Goal: Navigation & Orientation: Find specific page/section

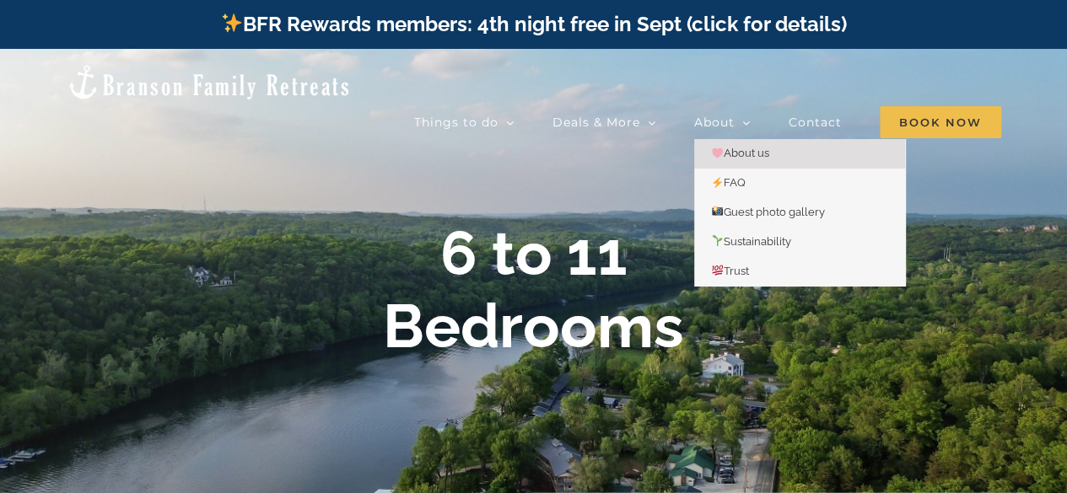
click at [750, 147] on span "About us" at bounding box center [740, 153] width 58 height 13
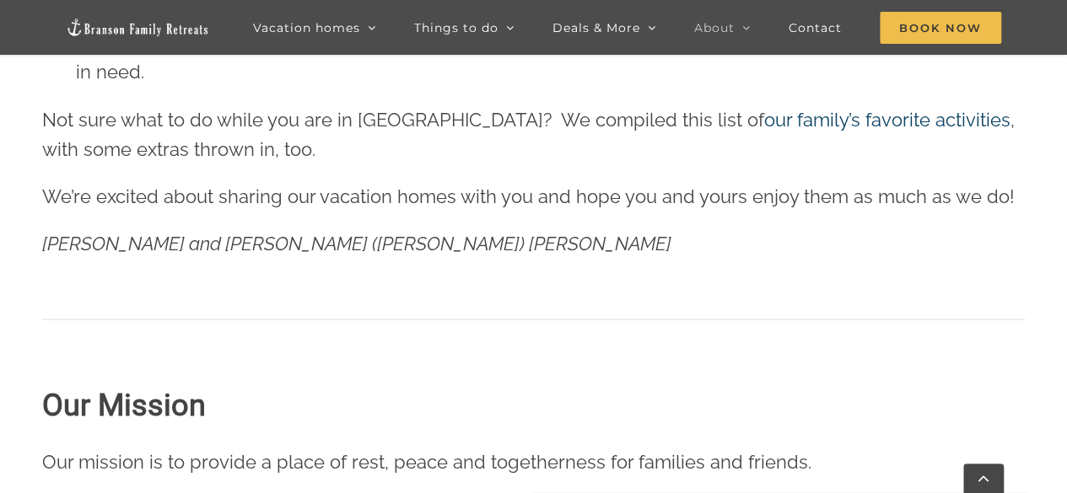
scroll to position [1648, 0]
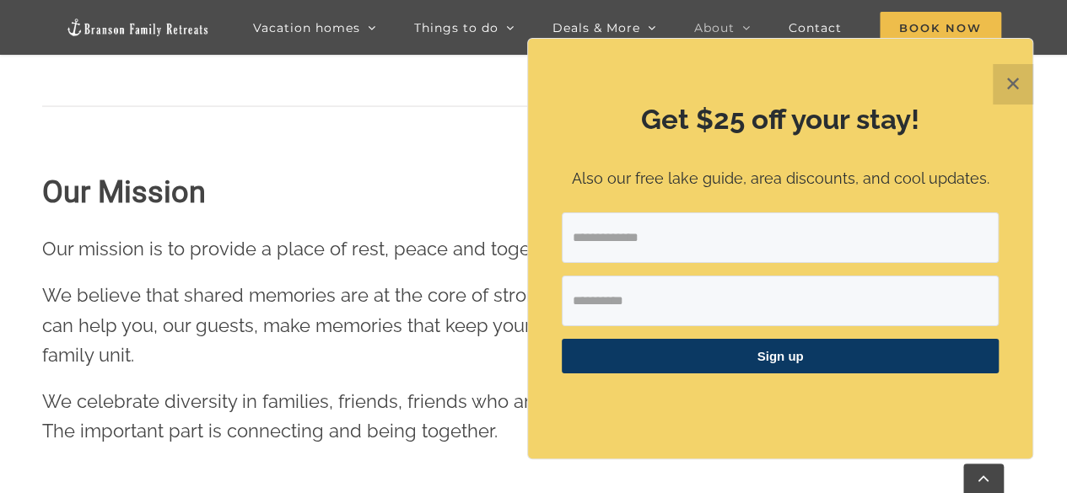
click at [1014, 89] on button "✕" at bounding box center [1013, 84] width 40 height 40
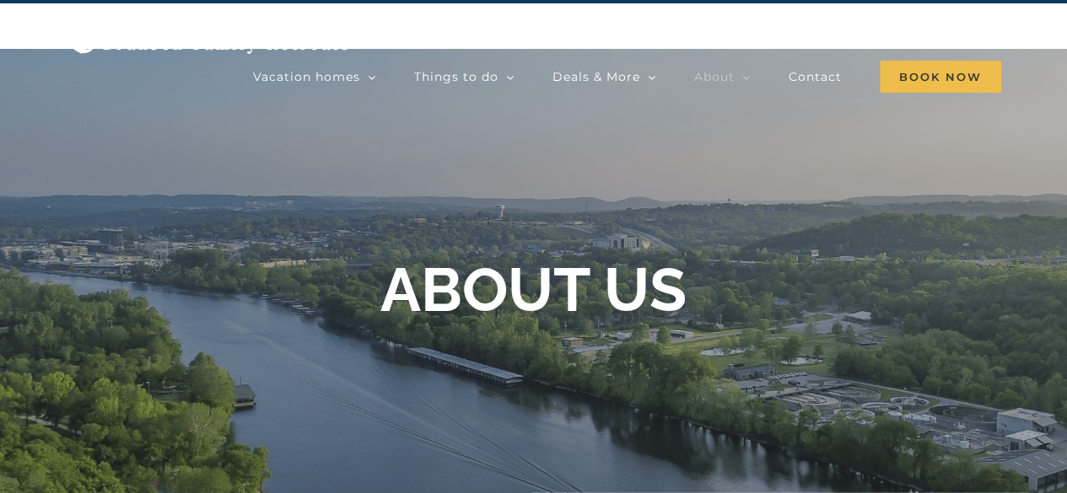
scroll to position [0, 0]
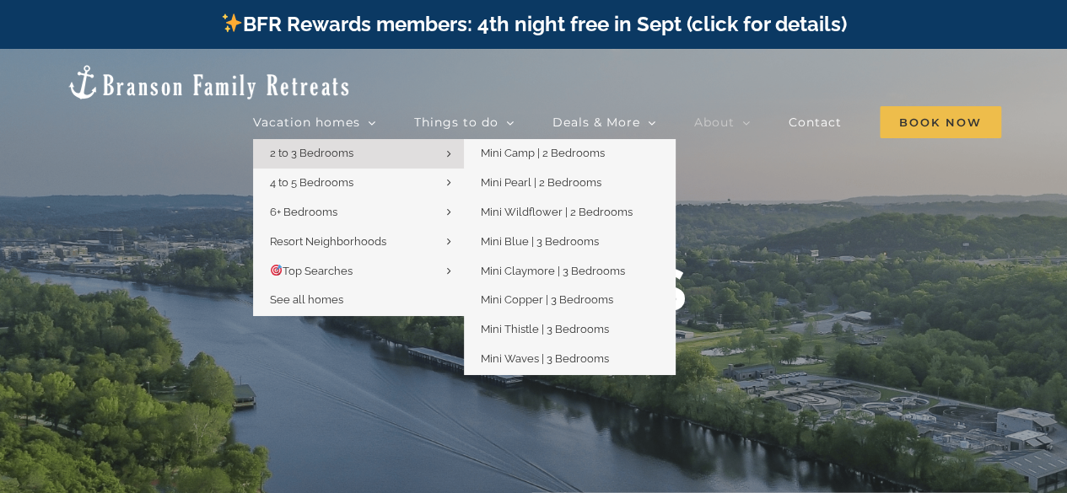
click at [358, 139] on link "2 to 3 Bedrooms" at bounding box center [358, 154] width 211 height 30
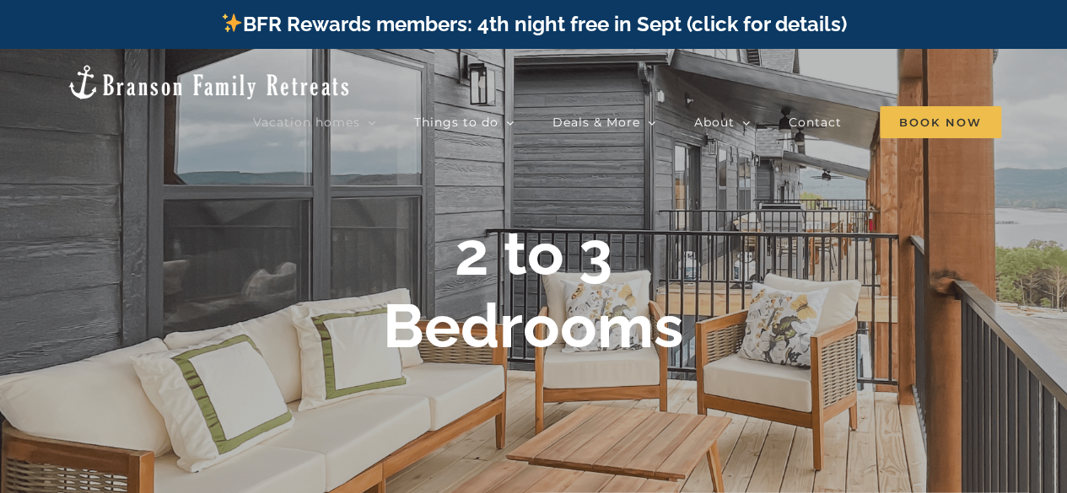
drag, startPoint x: 1078, startPoint y: 53, endPoint x: 938, endPoint y: -48, distance: 172.7
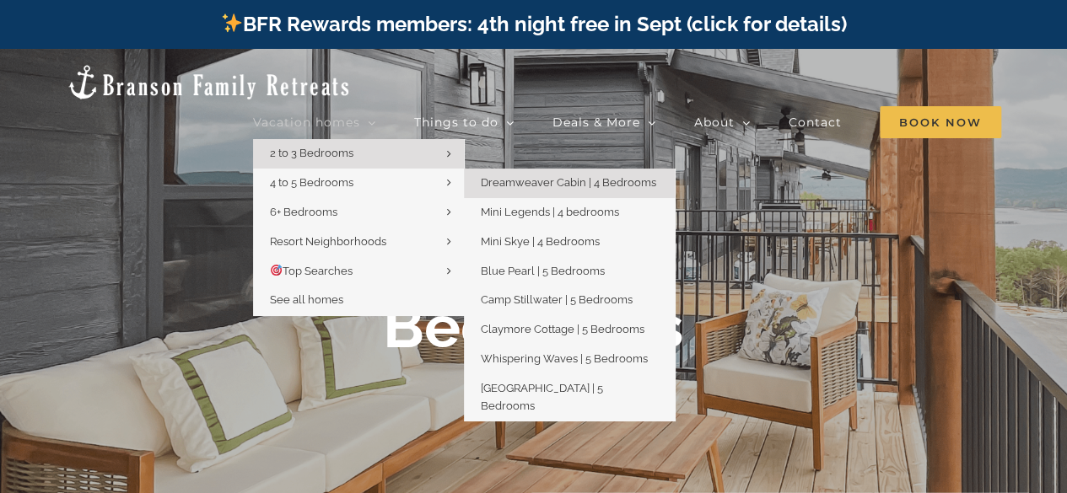
click at [489, 176] on span "Dreamweaver Cabin | 4 Bedrooms" at bounding box center [568, 182] width 175 height 13
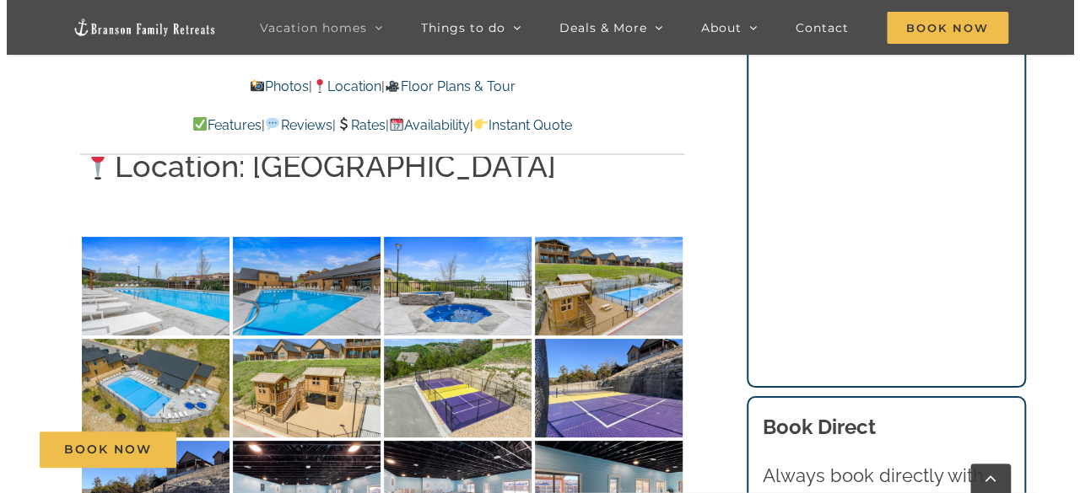
scroll to position [3154, 0]
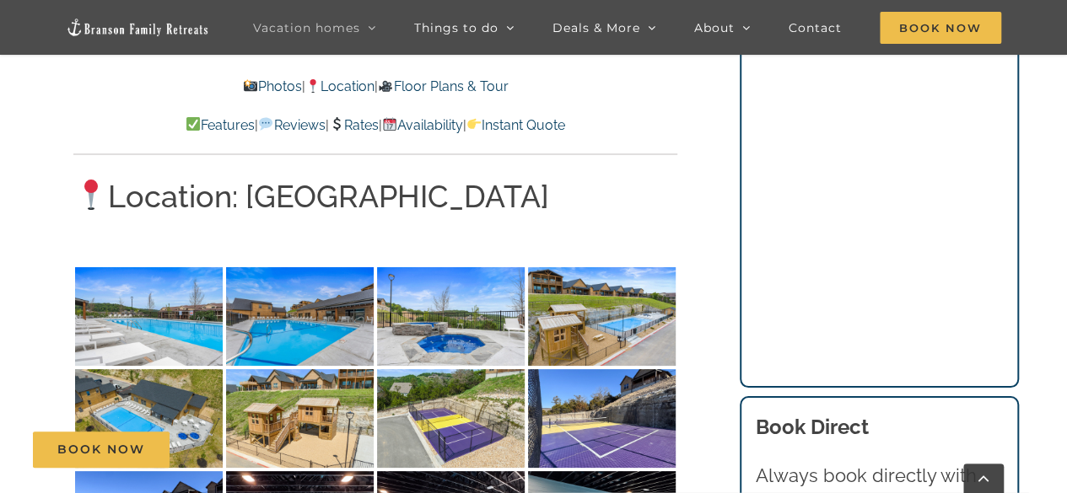
drag, startPoint x: 1079, startPoint y: 26, endPoint x: 1074, endPoint y: 149, distance: 123.2
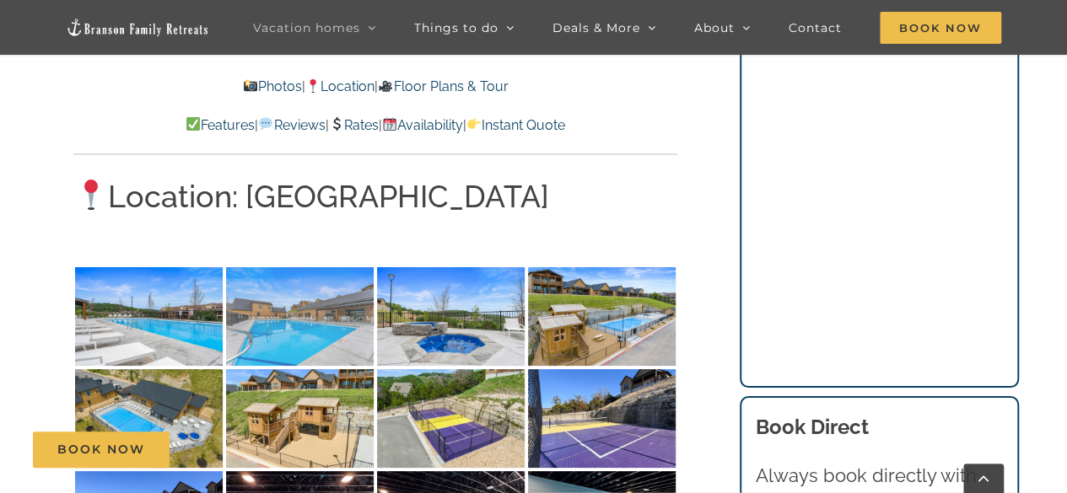
click at [321, 267] on img at bounding box center [300, 316] width 148 height 99
